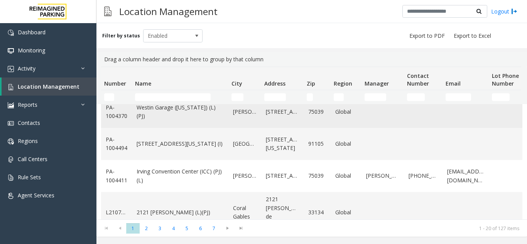
scroll to position [534, 0]
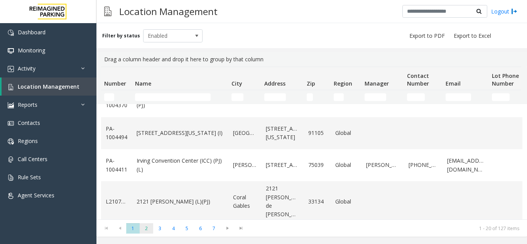
click at [145, 228] on span "2" at bounding box center [147, 229] width 14 height 10
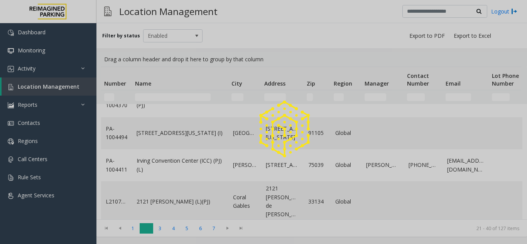
scroll to position [0, 0]
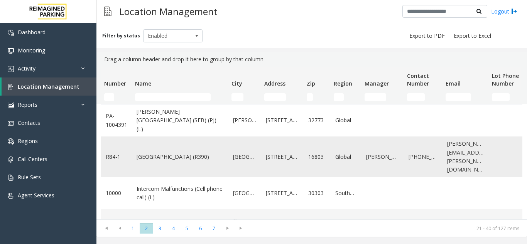
click at [191, 155] on link "University Park Airport (R390)" at bounding box center [180, 157] width 87 height 8
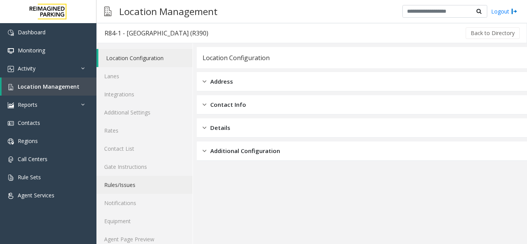
scroll to position [10, 0]
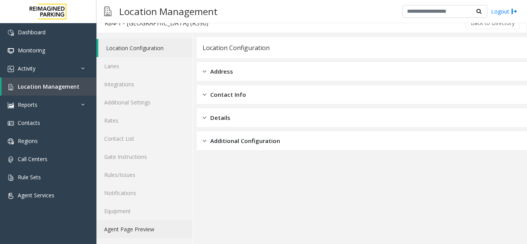
click at [148, 229] on link "Agent Page Preview" at bounding box center [145, 229] width 96 height 18
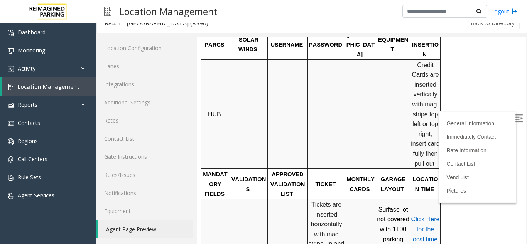
scroll to position [154, 0]
